Goal: Information Seeking & Learning: Learn about a topic

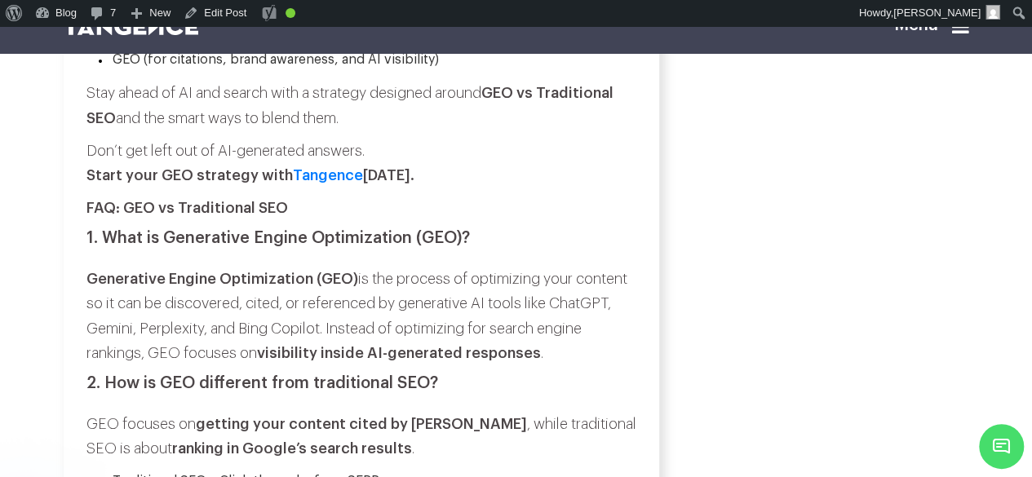
scroll to position [9669, 0]
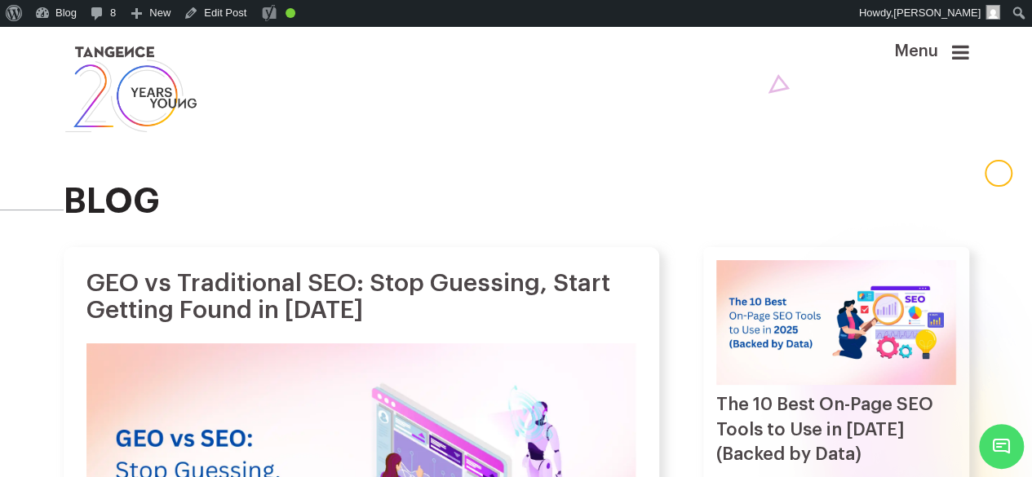
click at [402, 207] on h2 "blog" at bounding box center [517, 202] width 906 height 38
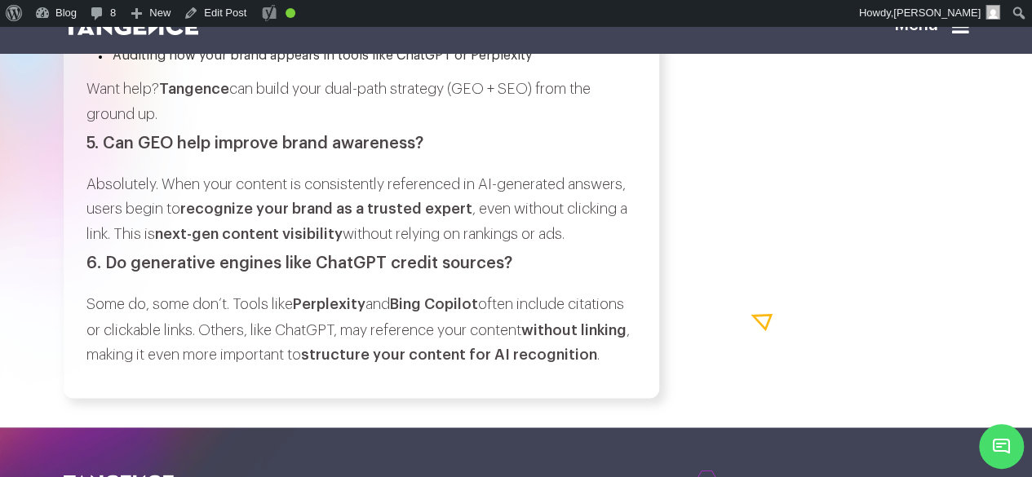
scroll to position [10501, 0]
